Goal: Contribute content

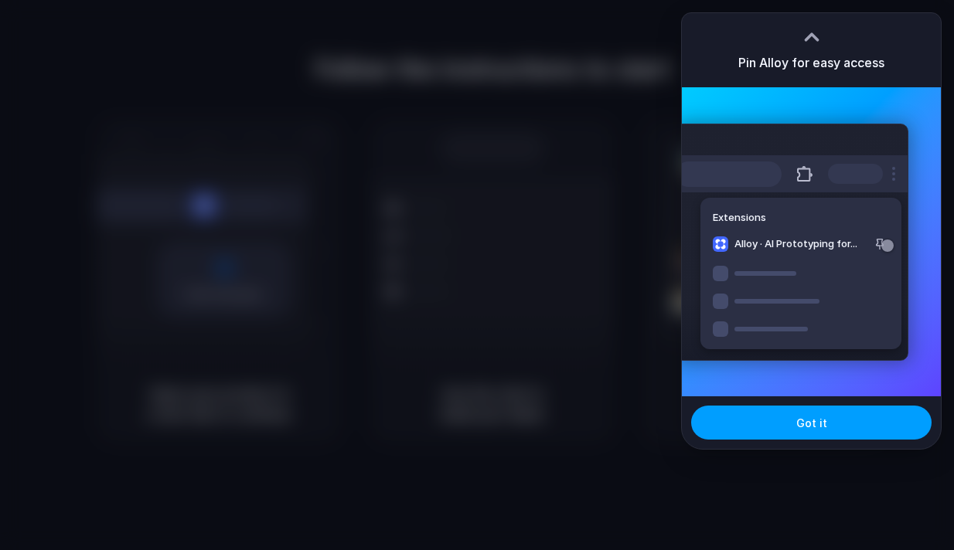
click at [810, 430] on span "Got it" at bounding box center [811, 423] width 31 height 16
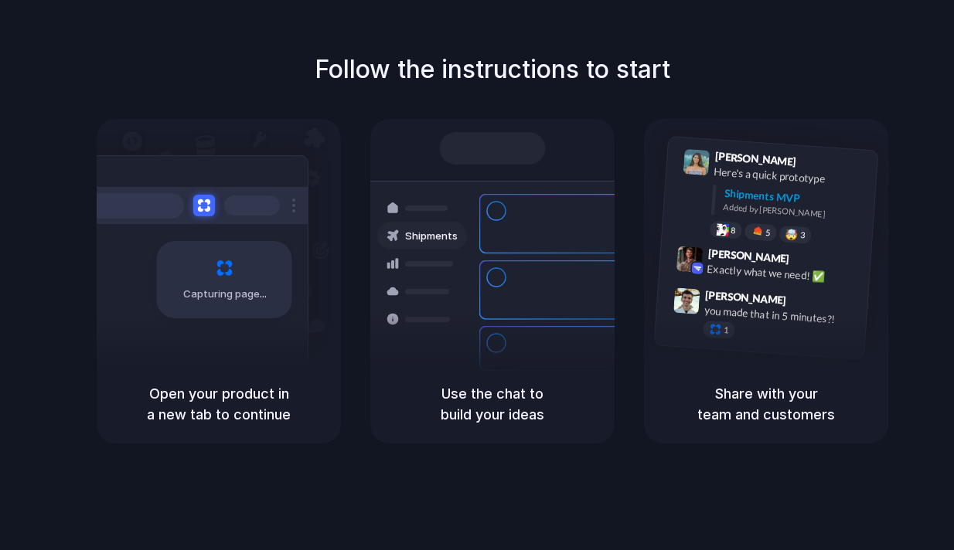
click at [233, 356] on div "Capturing page" at bounding box center [191, 273] width 233 height 237
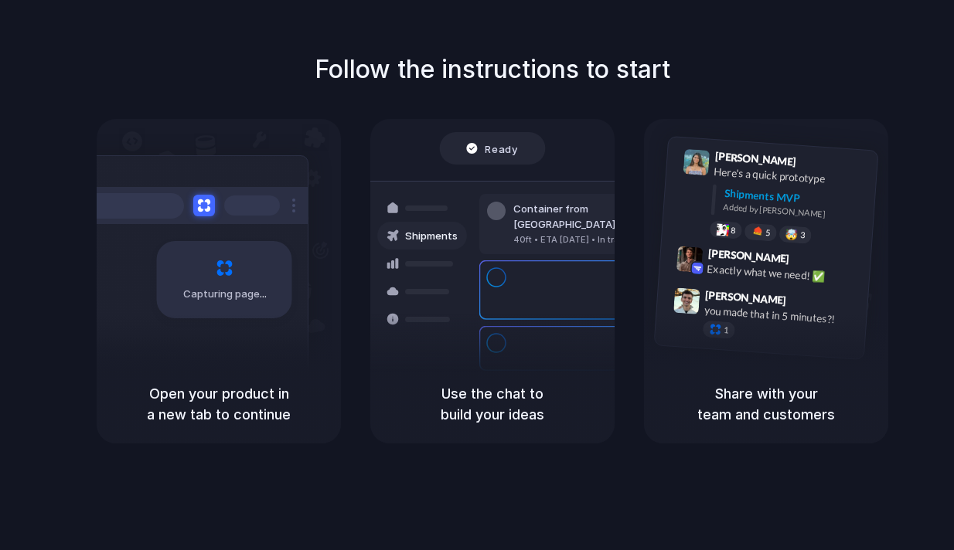
click at [435, 361] on div "Shipments" at bounding box center [410, 290] width 113 height 216
click at [467, 360] on div "Container from [GEOGRAPHIC_DATA] 40ft • ETA [DATE] • In transit Express deliver…" at bounding box center [549, 290] width 164 height 216
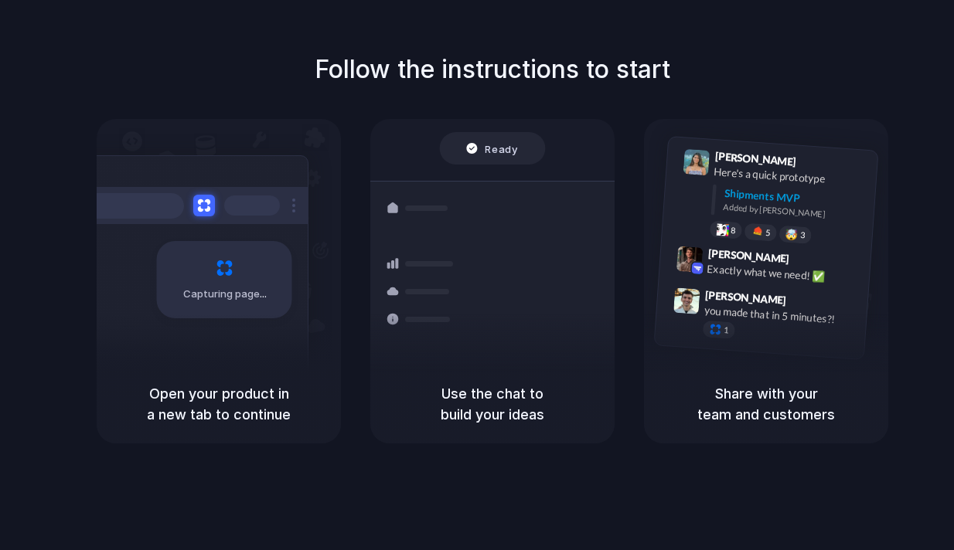
click at [496, 137] on div "Ready" at bounding box center [493, 149] width 106 height 32
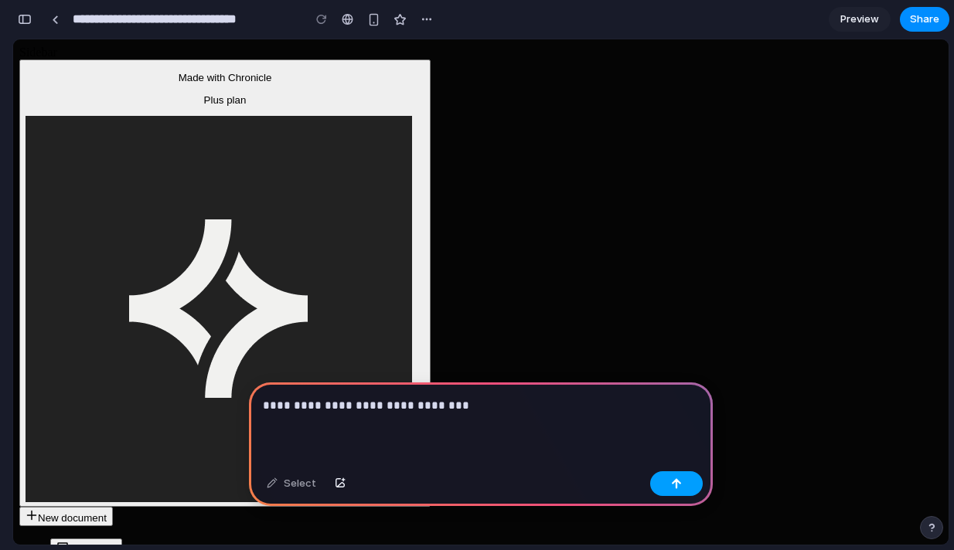
click at [665, 482] on button "button" at bounding box center [676, 483] width 53 height 25
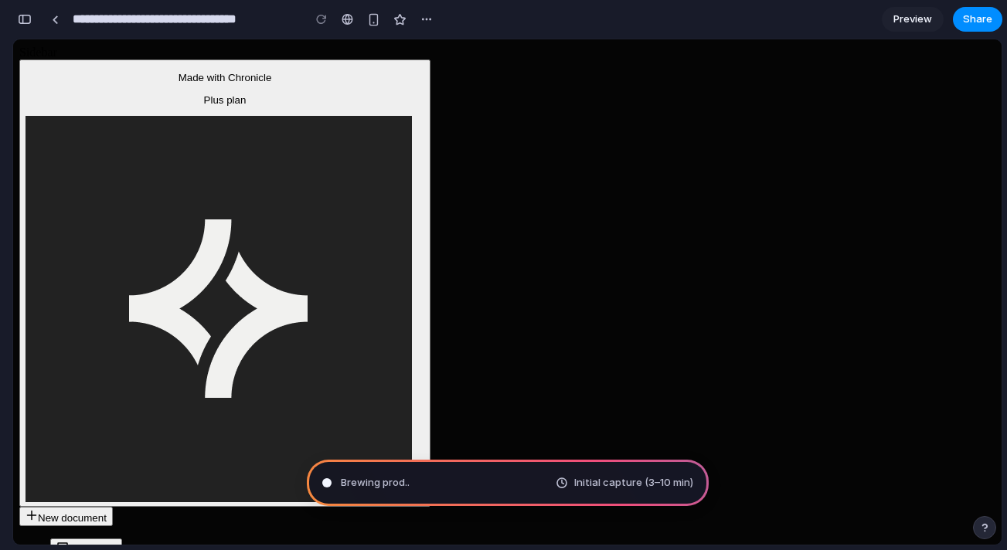
type input "**********"
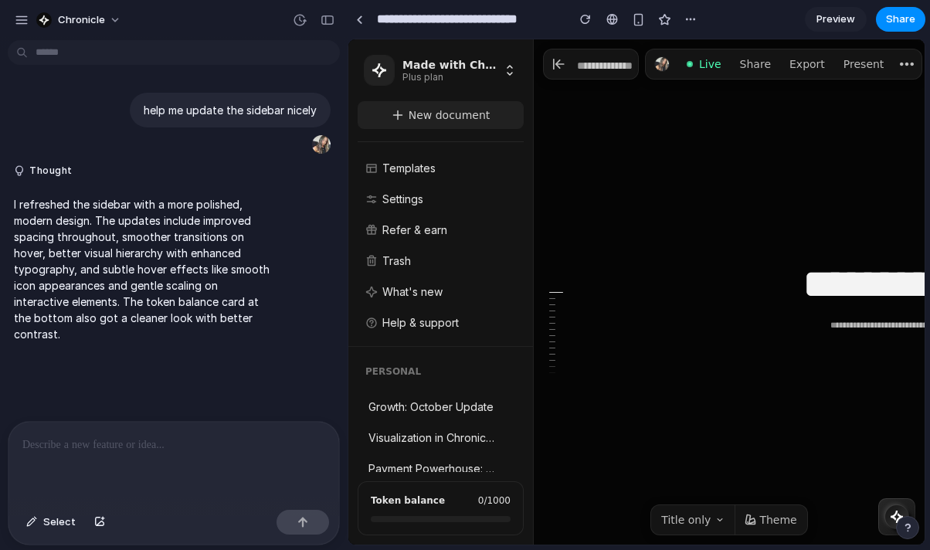
click at [137, 232] on p "I refreshed the sidebar with a more polished, modern design. The updates includ…" at bounding box center [143, 269] width 258 height 146
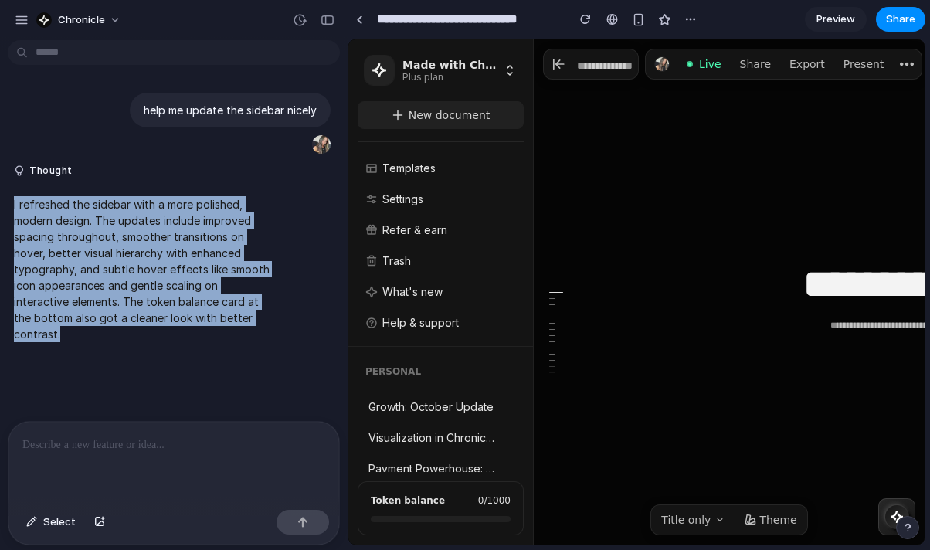
click at [120, 244] on p "I refreshed the sidebar with a more polished, modern design. The updates includ…" at bounding box center [143, 269] width 258 height 146
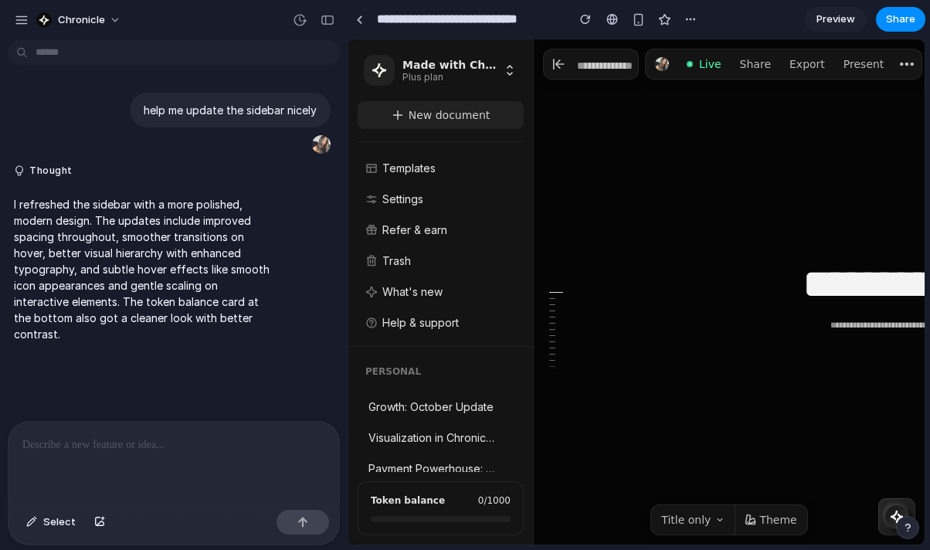
click at [120, 244] on p "I refreshed the sidebar with a more polished, modern design. The updates includ…" at bounding box center [143, 269] width 258 height 146
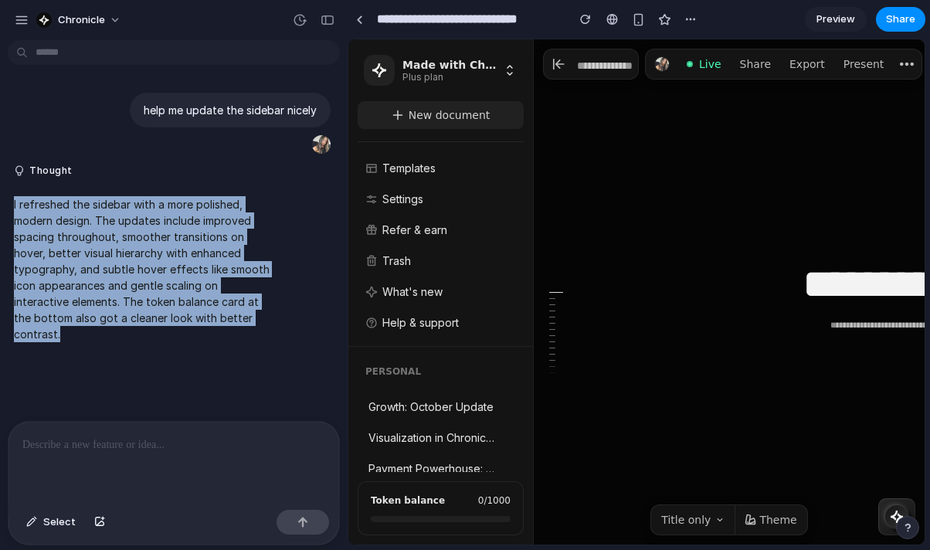
click at [131, 260] on p "I refreshed the sidebar with a more polished, modern design. The updates includ…" at bounding box center [143, 269] width 258 height 146
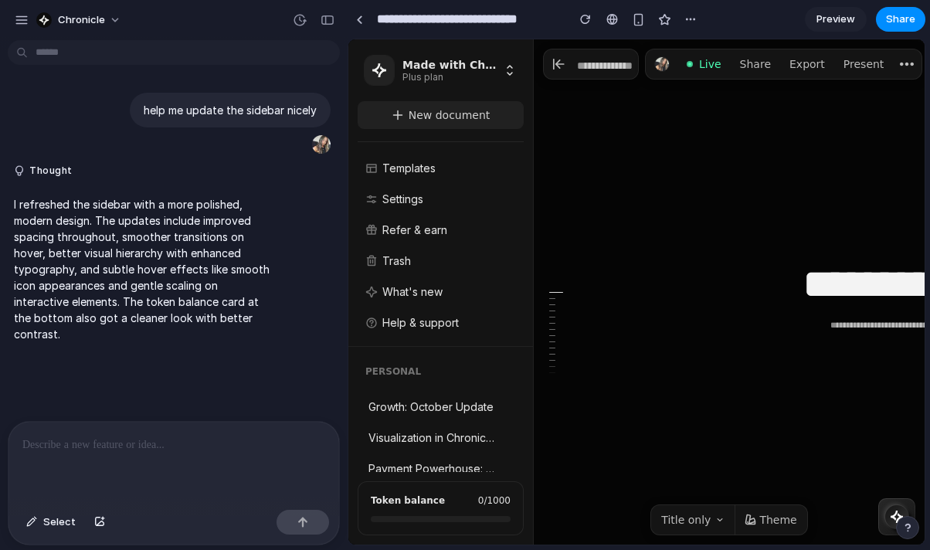
click at [131, 260] on p "I refreshed the sidebar with a more polished, modern design. The updates includ…" at bounding box center [143, 269] width 258 height 146
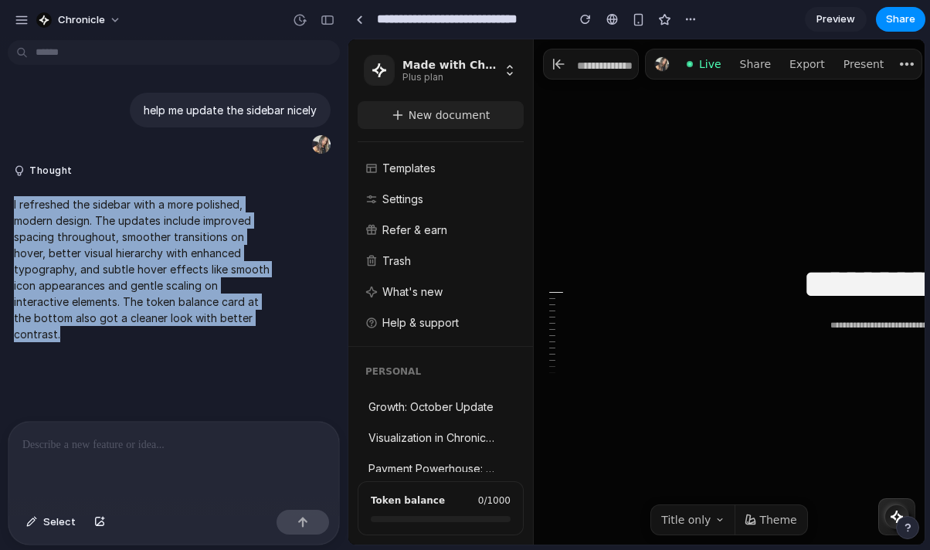
click at [187, 264] on p "I refreshed the sidebar with a more polished, modern design. The updates includ…" at bounding box center [143, 269] width 258 height 146
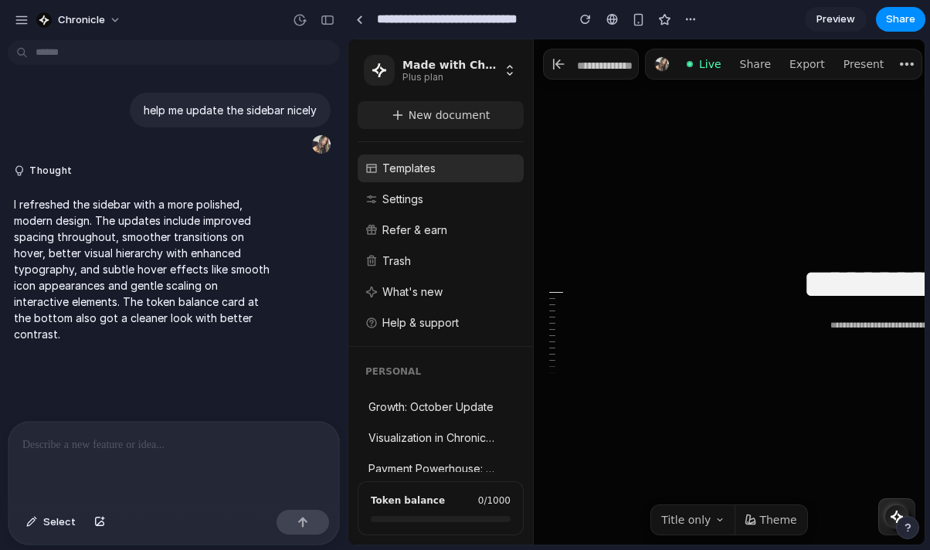
click at [418, 168] on span "Templates" at bounding box center [450, 168] width 134 height 15
click at [159, 304] on p "I refreshed the sidebar with a more polished, modern design. The updates includ…" at bounding box center [143, 269] width 258 height 146
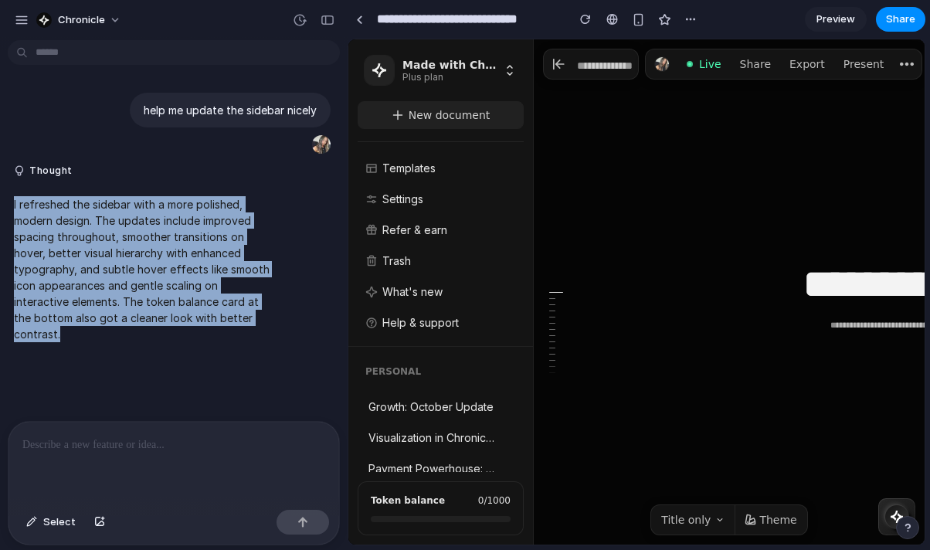
click at [159, 304] on p "I refreshed the sidebar with a more polished, modern design. The updates includ…" at bounding box center [143, 269] width 258 height 146
click at [125, 311] on p "I refreshed the sidebar with a more polished, modern design. The updates includ…" at bounding box center [143, 269] width 258 height 146
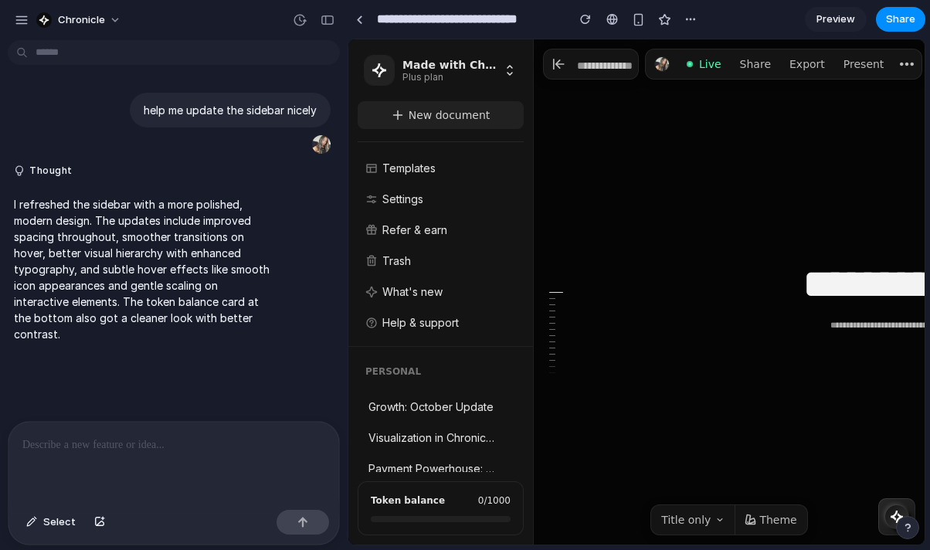
click at [132, 458] on div at bounding box center [174, 463] width 331 height 82
click at [359, 24] on link at bounding box center [359, 19] width 23 height 23
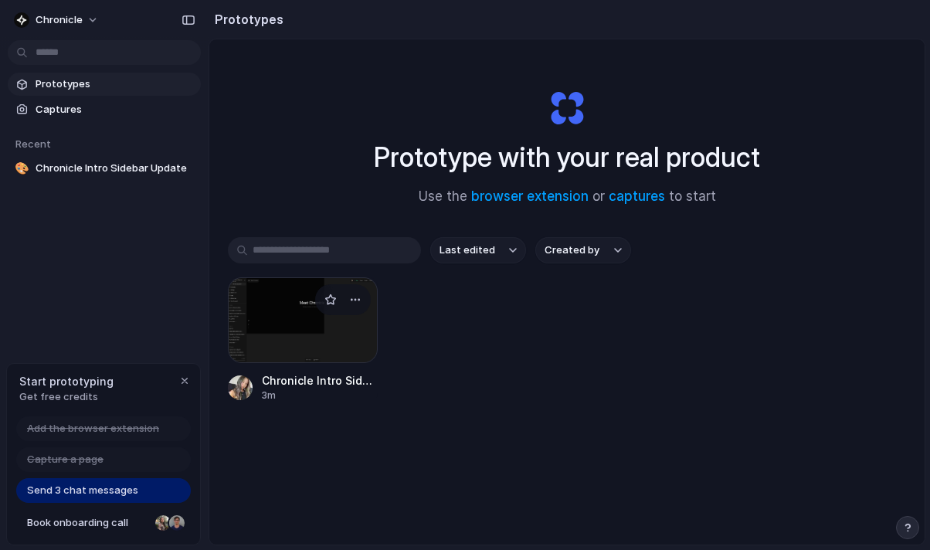
click at [304, 339] on div at bounding box center [303, 320] width 150 height 86
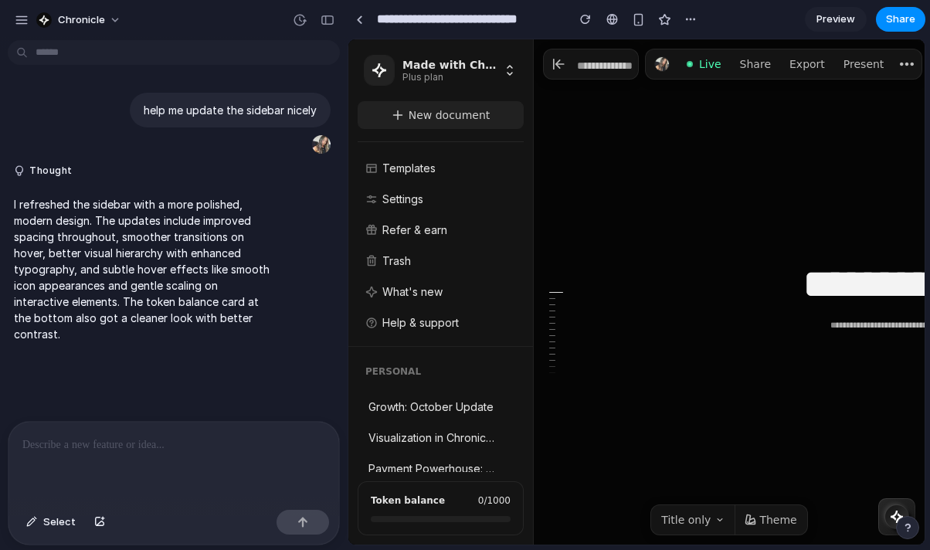
click at [117, 448] on p at bounding box center [173, 445] width 303 height 19
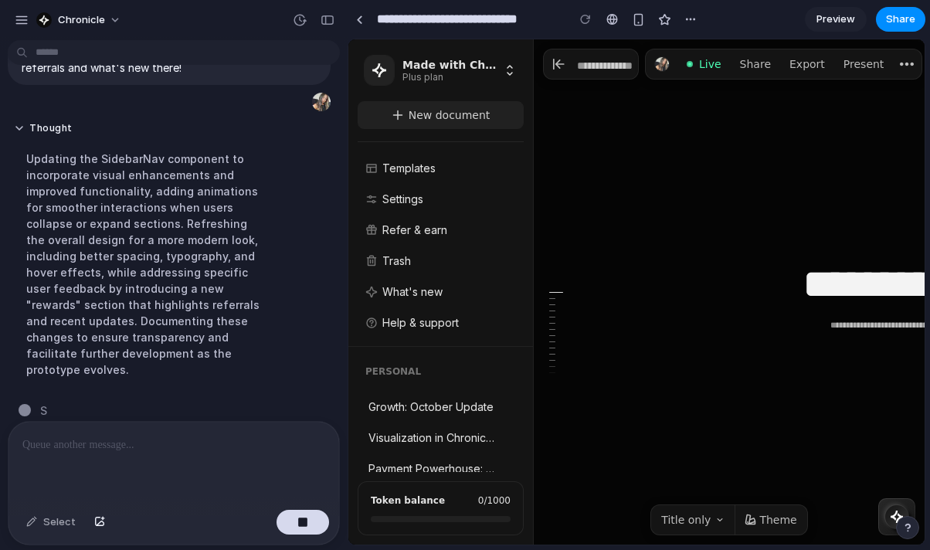
scroll to position [307, 0]
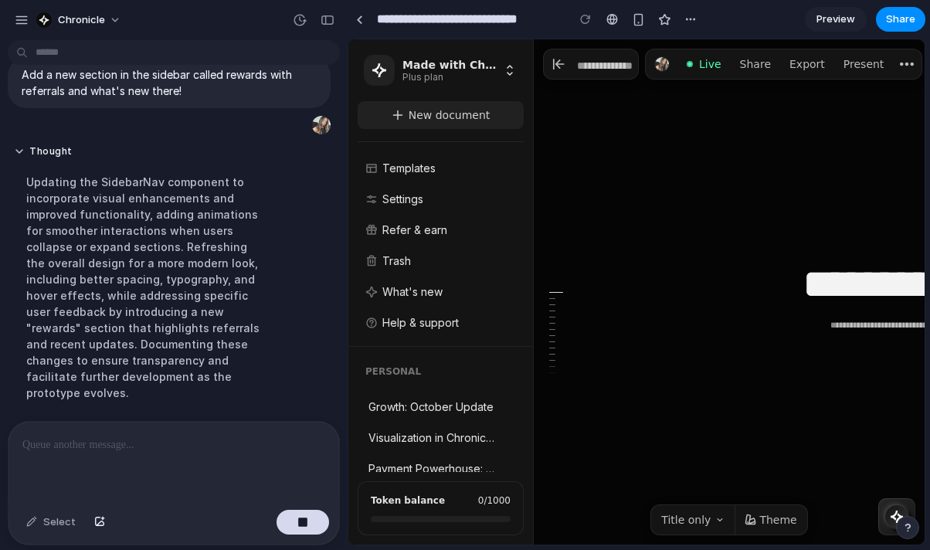
click at [118, 241] on div "Updating the SidebarNav component to incorporate visual enhancements and improv…" at bounding box center [143, 288] width 258 height 246
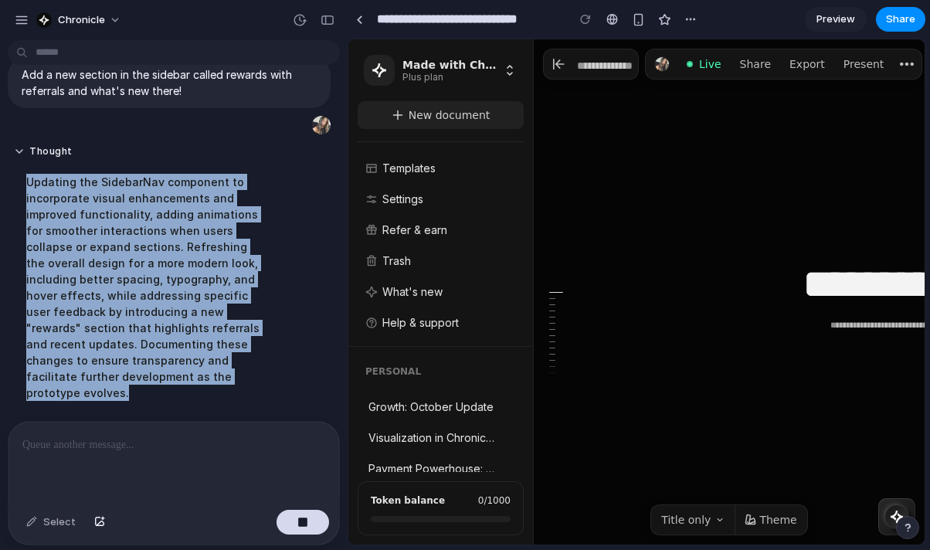
click at [139, 258] on div "Updating the SidebarNav component to incorporate visual enhancements and improv…" at bounding box center [143, 288] width 258 height 246
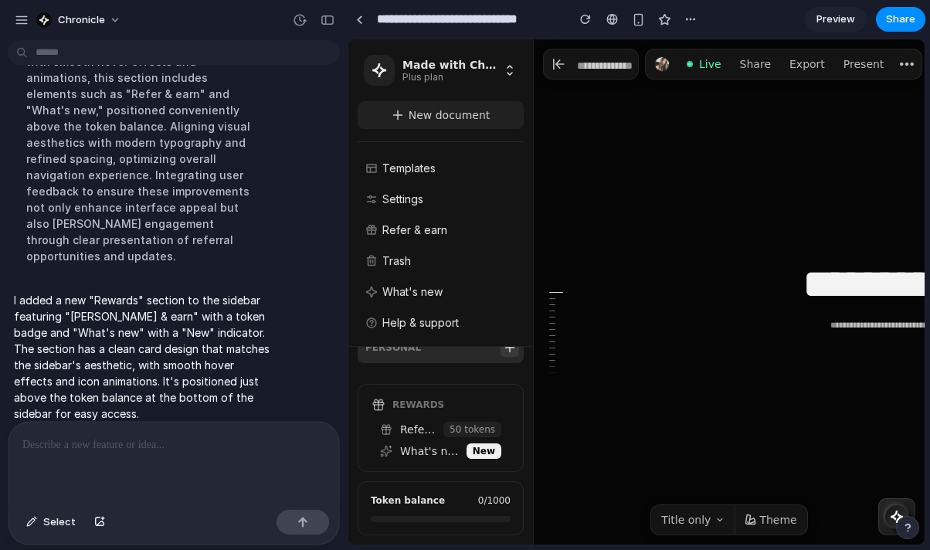
scroll to position [0, 0]
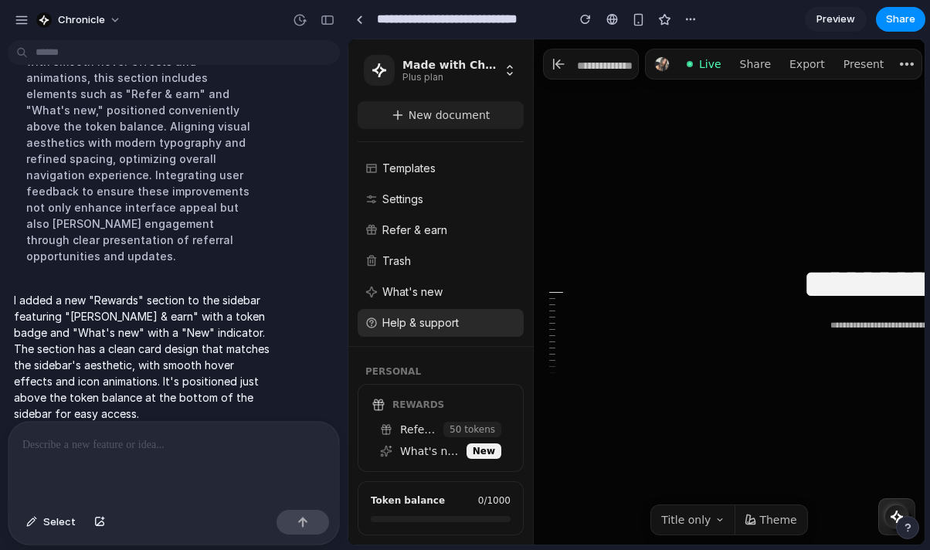
drag, startPoint x: 421, startPoint y: 363, endPoint x: 424, endPoint y: 311, distance: 52.6
click at [424, 311] on section "Made with Chronicle Plus plan New document Templates Settings Refer & earn Tras…" at bounding box center [441, 291] width 185 height 505
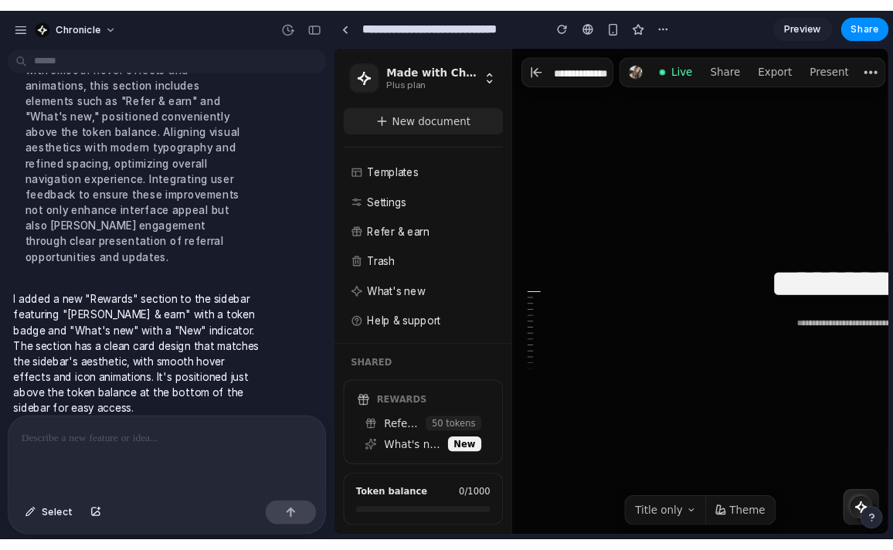
scroll to position [295, 0]
